Goal: Navigation & Orientation: Find specific page/section

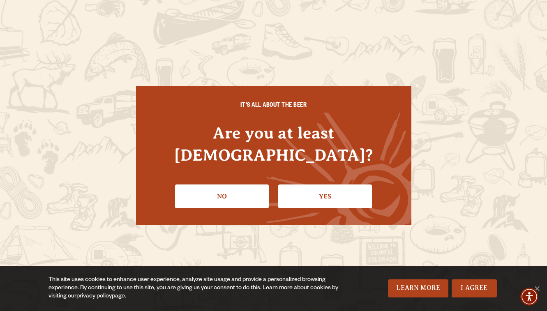
click at [324, 185] on link "Yes" at bounding box center [325, 197] width 94 height 24
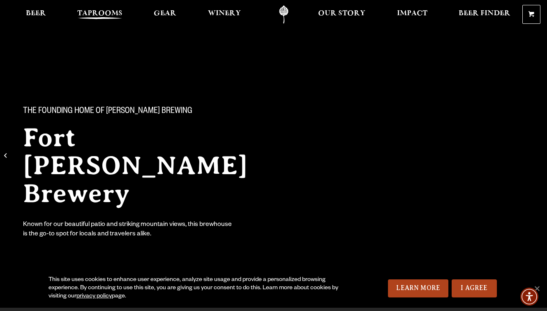
scroll to position [0, 0]
click at [94, 13] on span "Taprooms" at bounding box center [99, 13] width 45 height 7
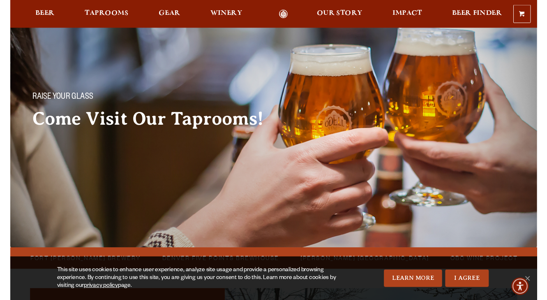
scroll to position [11, 0]
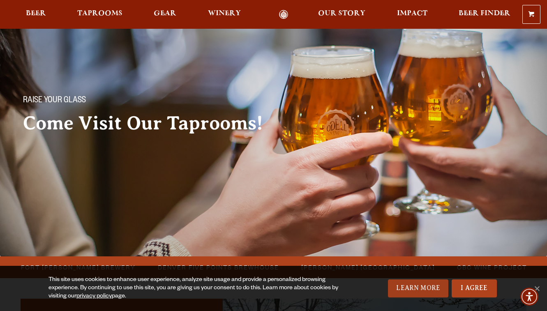
click at [410, 289] on link "Learn More" at bounding box center [418, 288] width 60 height 18
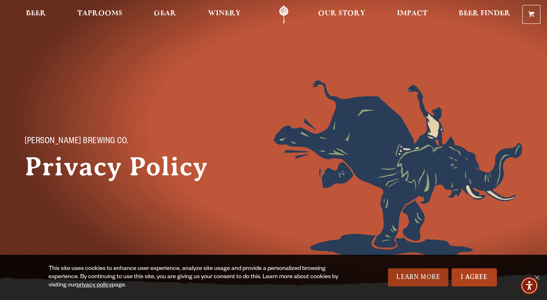
click at [410, 278] on link "Learn More" at bounding box center [418, 277] width 60 height 18
click at [102, 13] on span "Taprooms" at bounding box center [99, 13] width 45 height 7
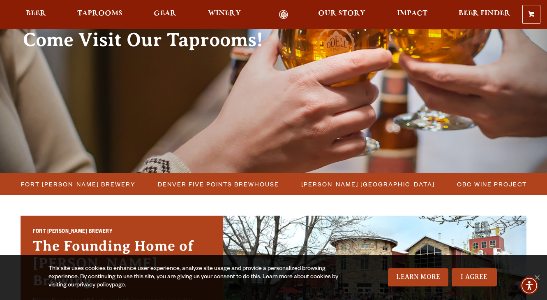
scroll to position [96, 0]
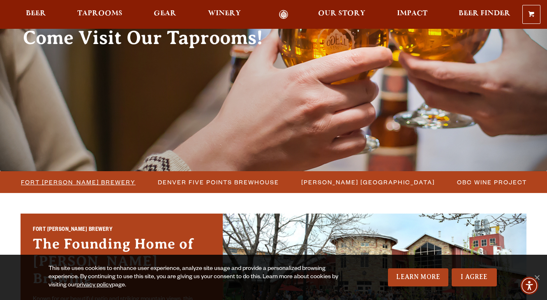
click at [79, 182] on span "Fort [PERSON_NAME] Brewery" at bounding box center [78, 182] width 115 height 12
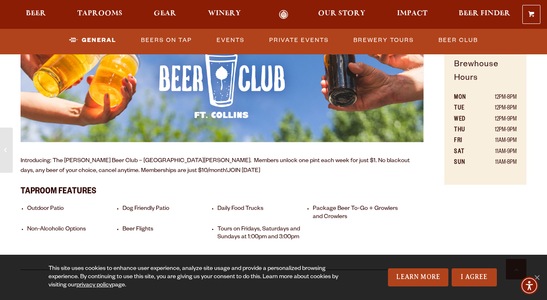
scroll to position [502, 0]
